Goal: Go to known website: Access a specific website the user already knows

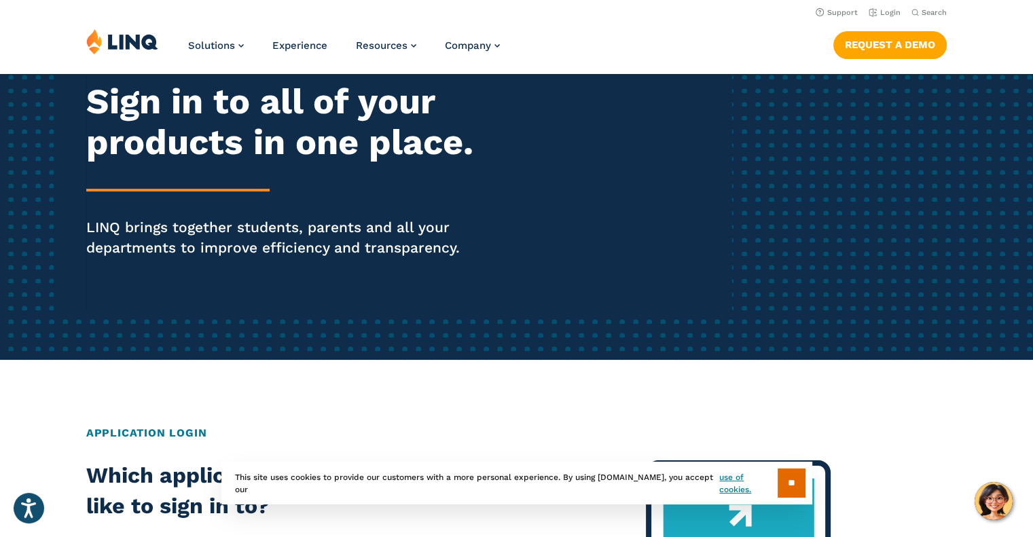
scroll to position [68, 0]
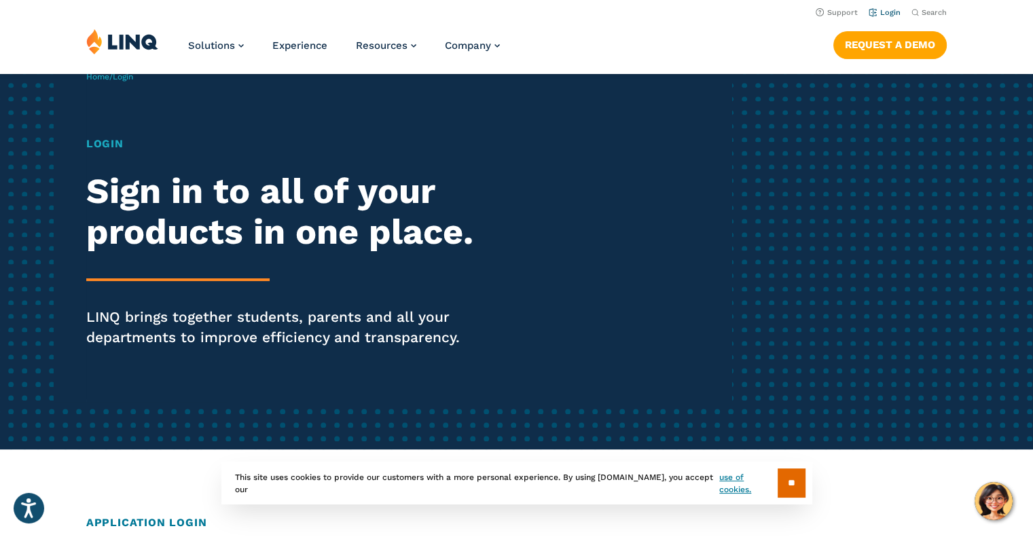
click at [889, 11] on link "Login" at bounding box center [885, 12] width 32 height 9
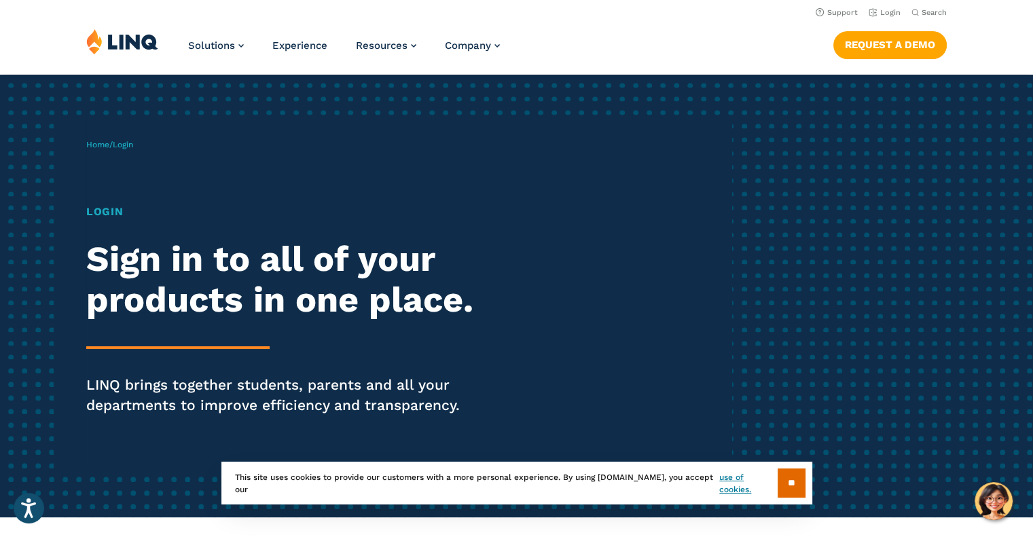
click at [111, 207] on h1 "Login" at bounding box center [285, 212] width 398 height 16
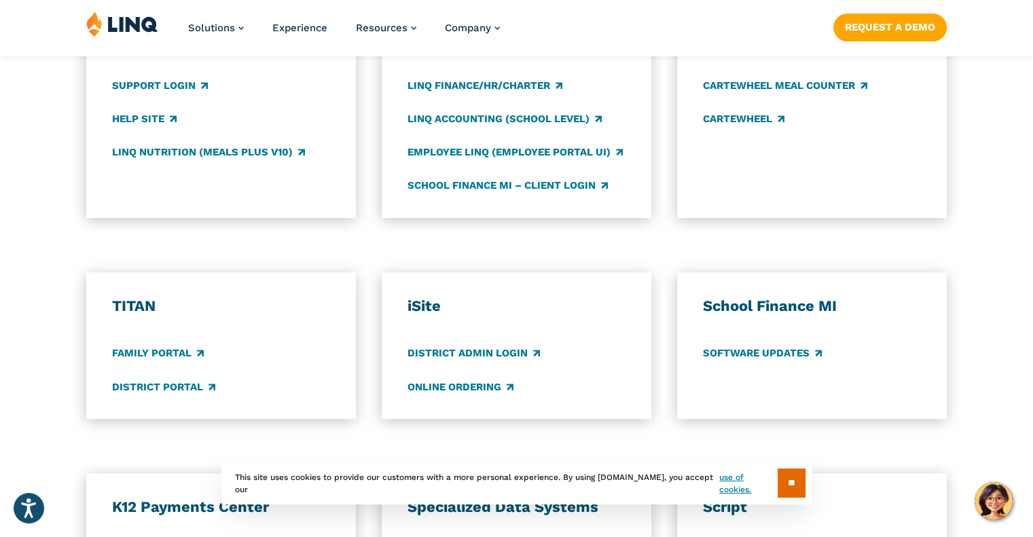
scroll to position [1155, 0]
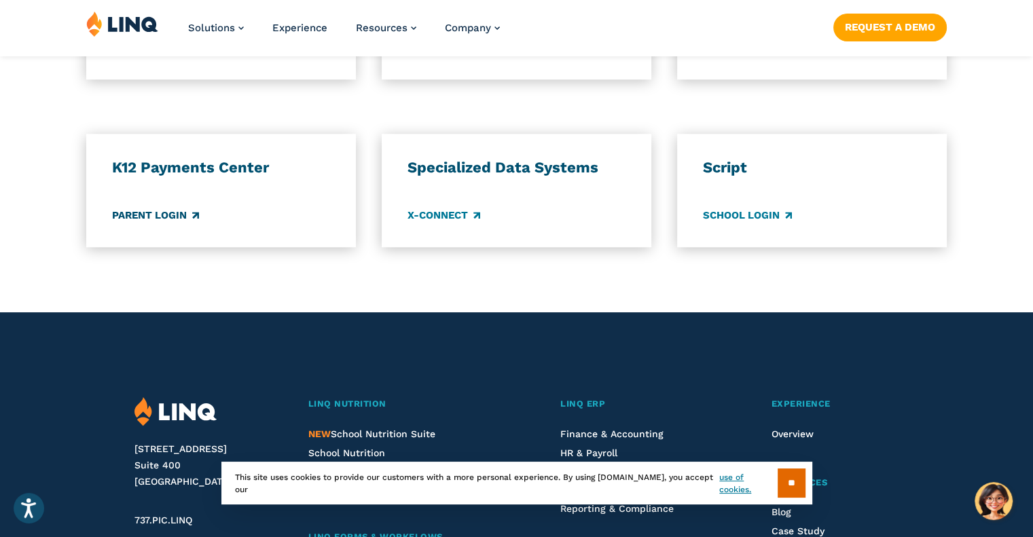
click at [163, 219] on link "Parent Login" at bounding box center [155, 215] width 87 height 15
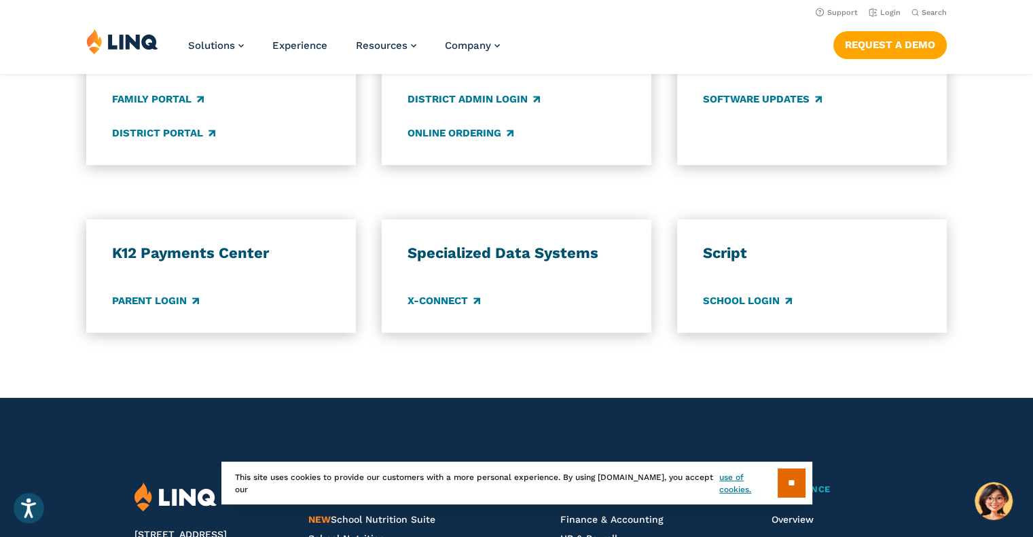
scroll to position [815, 0]
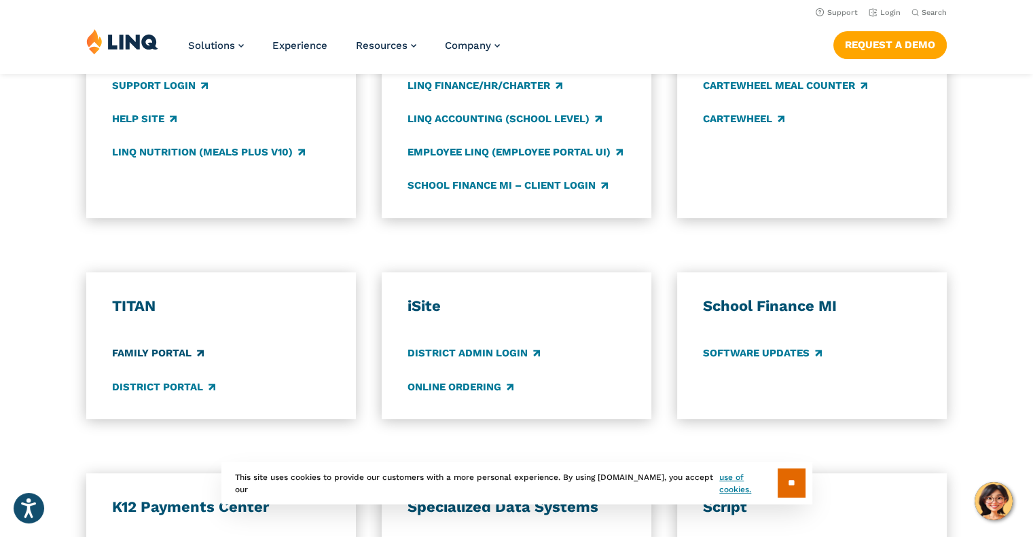
click at [151, 357] on link "Family Portal" at bounding box center [158, 353] width 92 height 15
